Goal: Transaction & Acquisition: Book appointment/travel/reservation

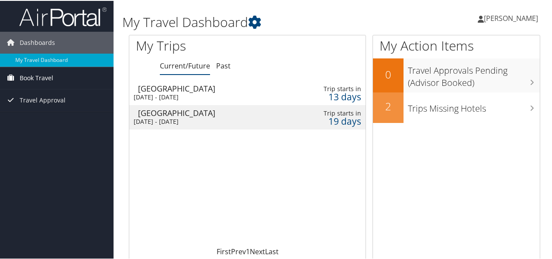
click at [44, 80] on span "Book Travel" at bounding box center [37, 77] width 34 height 22
click at [44, 72] on span "Book Travel" at bounding box center [37, 77] width 34 height 22
click at [49, 77] on span "Book Travel" at bounding box center [37, 77] width 34 height 22
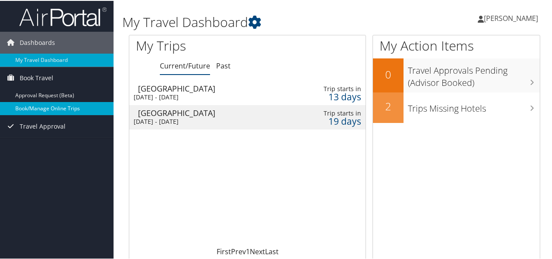
click at [48, 108] on link "Book/Manage Online Trips" at bounding box center [56, 107] width 113 height 13
